Goal: Information Seeking & Learning: Check status

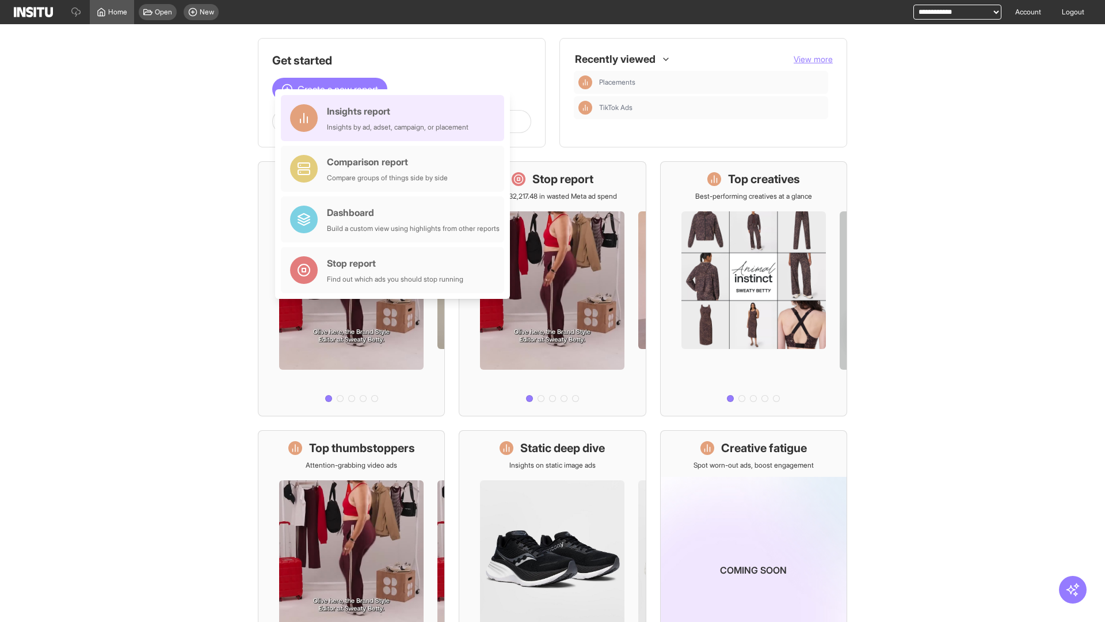
click at [395, 118] on div "Insights report Insights by ad, adset, campaign, or placement" at bounding box center [398, 118] width 142 height 28
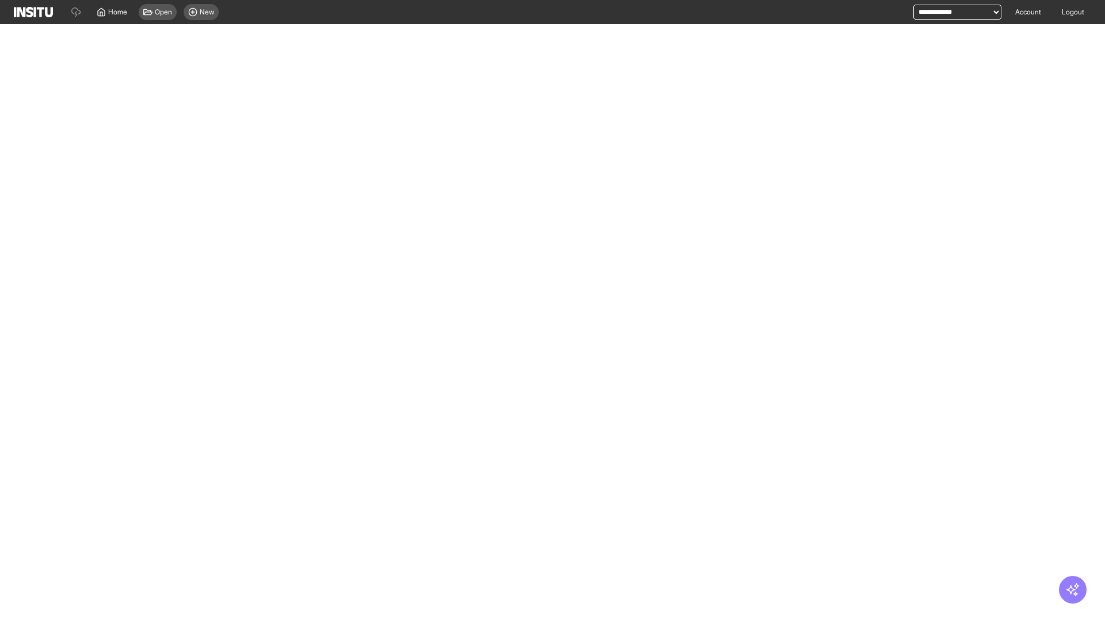
select select "**"
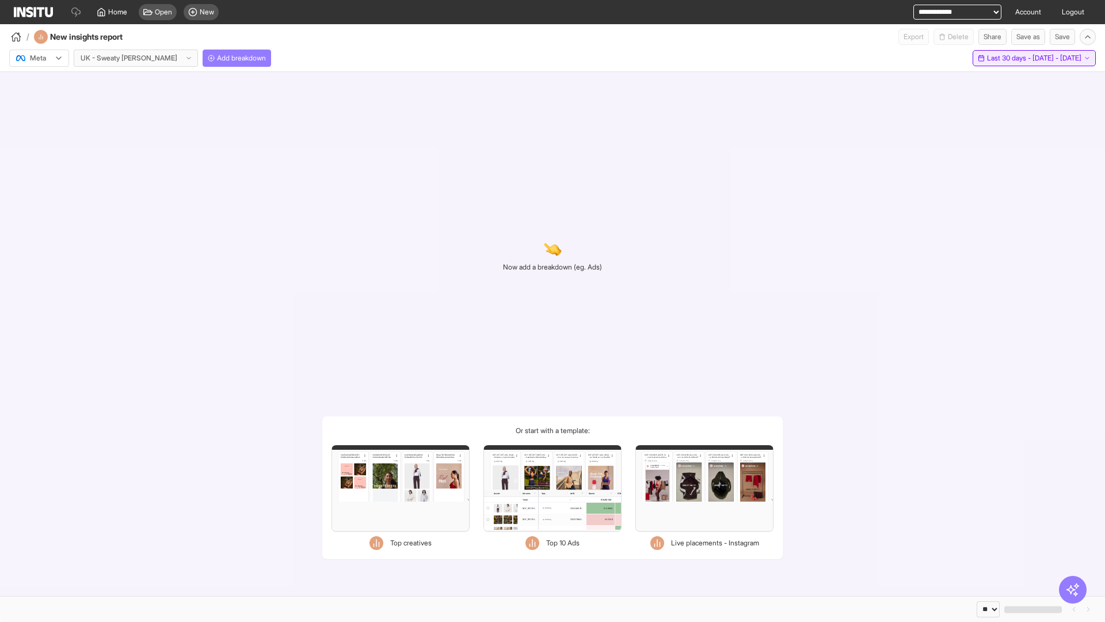
click at [1010, 58] on span "Last 30 days - [DATE] - [DATE]" at bounding box center [1034, 58] width 94 height 9
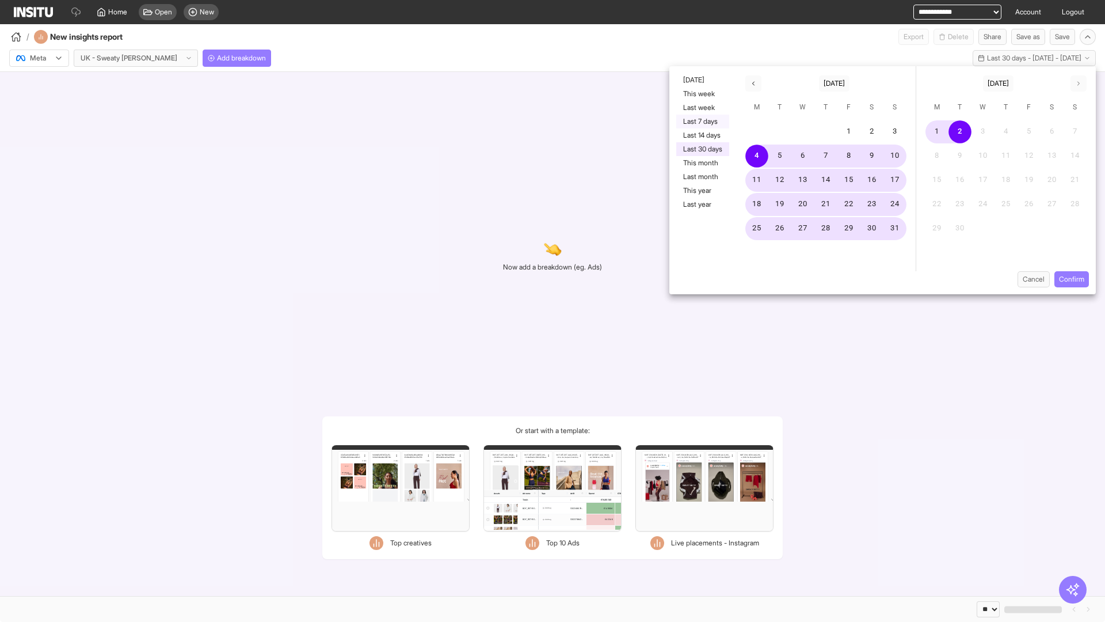
click at [702, 121] on button "Last 7 days" at bounding box center [702, 122] width 53 height 14
